Goal: Information Seeking & Learning: Learn about a topic

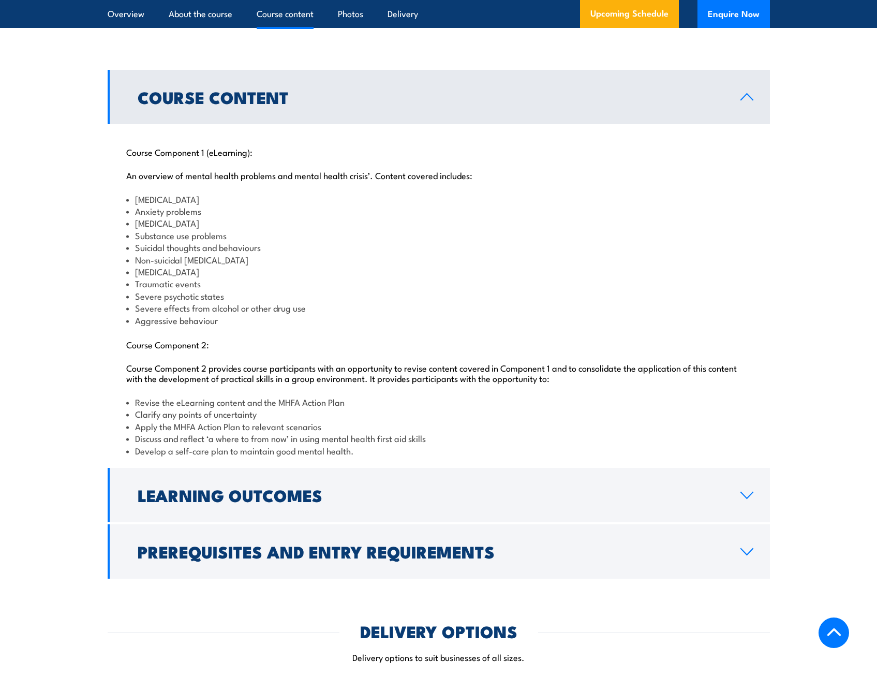
scroll to position [1035, 0]
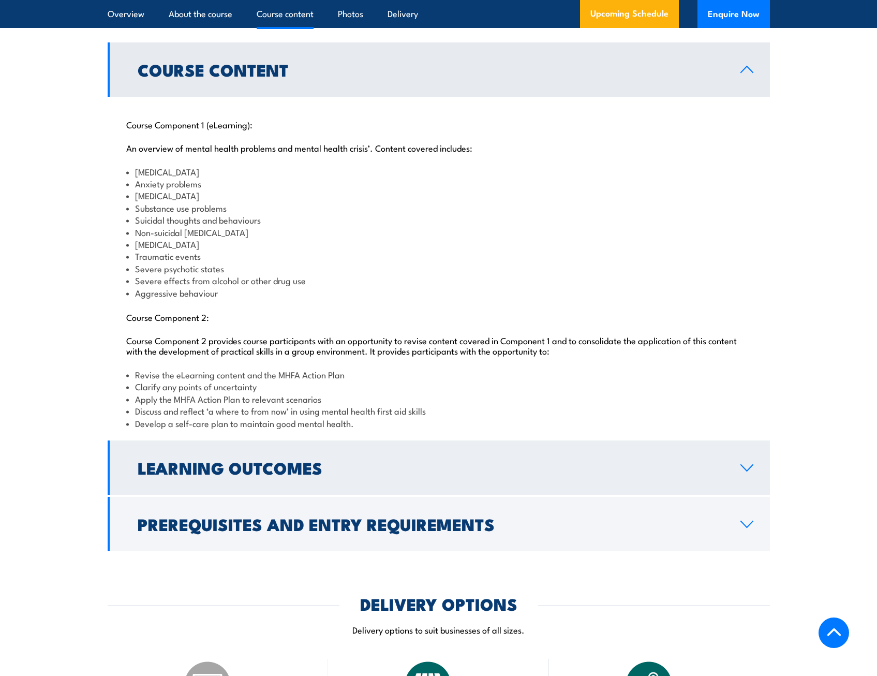
click at [360, 474] on h2 "Learning Outcomes" at bounding box center [431, 467] width 586 height 14
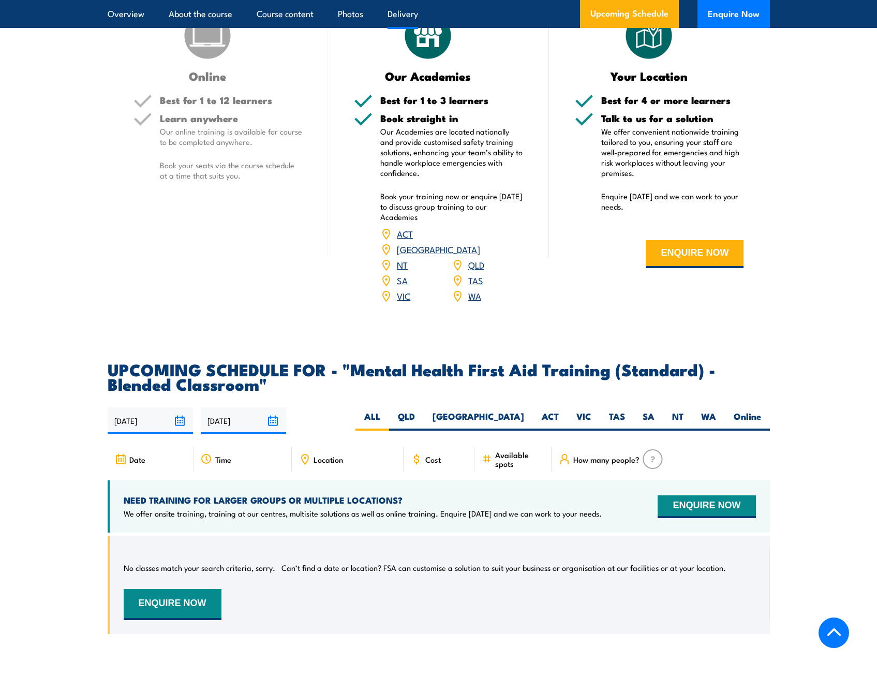
scroll to position [1397, 0]
click at [144, 427] on input "[DATE]" at bounding box center [150, 420] width 85 height 26
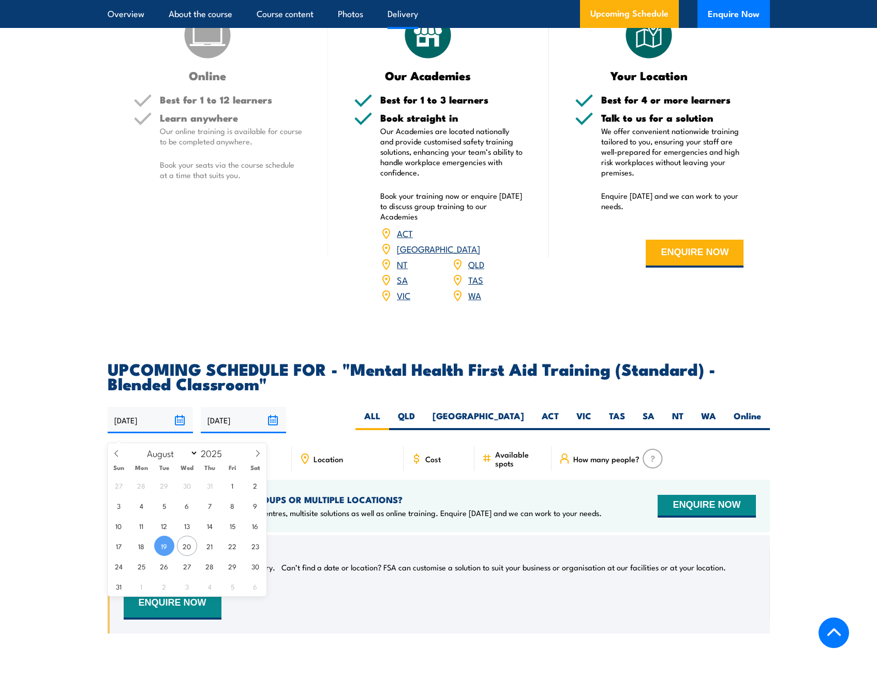
click at [171, 542] on span "19" at bounding box center [164, 545] width 20 height 20
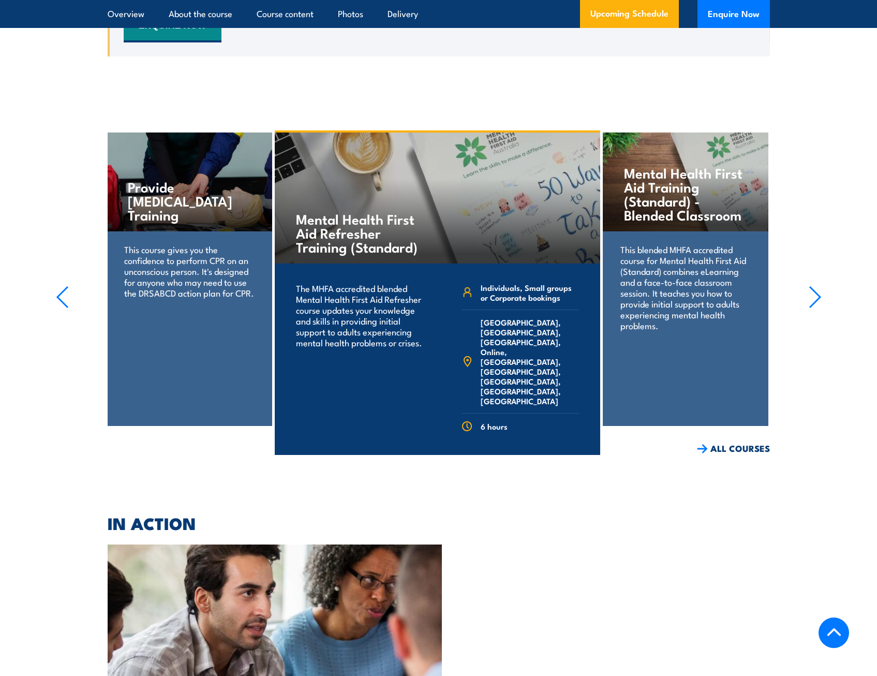
scroll to position [2260, 0]
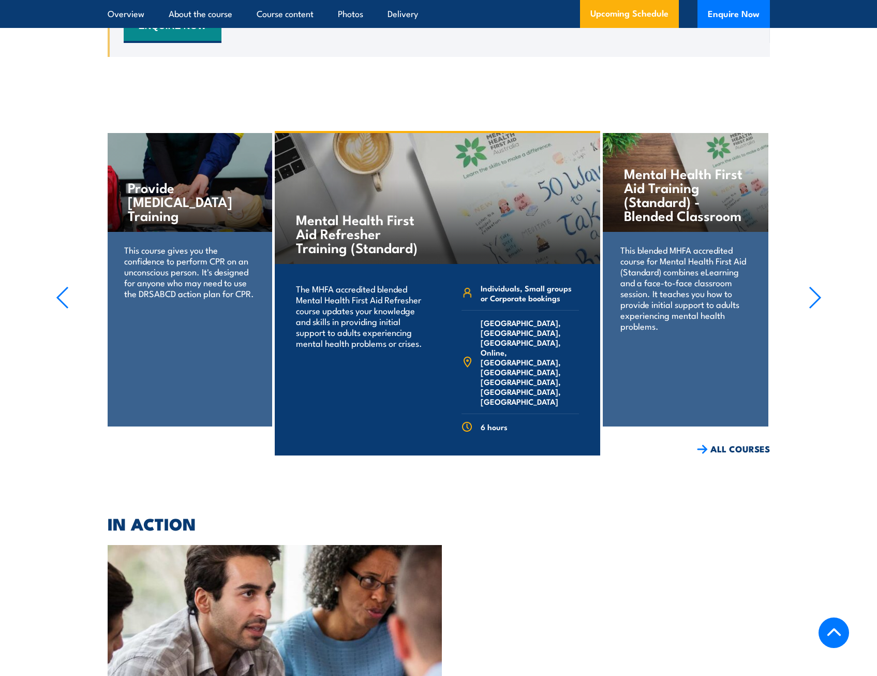
click at [557, 458] on link "COURSE DETAILS" at bounding box center [549, 471] width 102 height 27
